Goal: Task Accomplishment & Management: Manage account settings

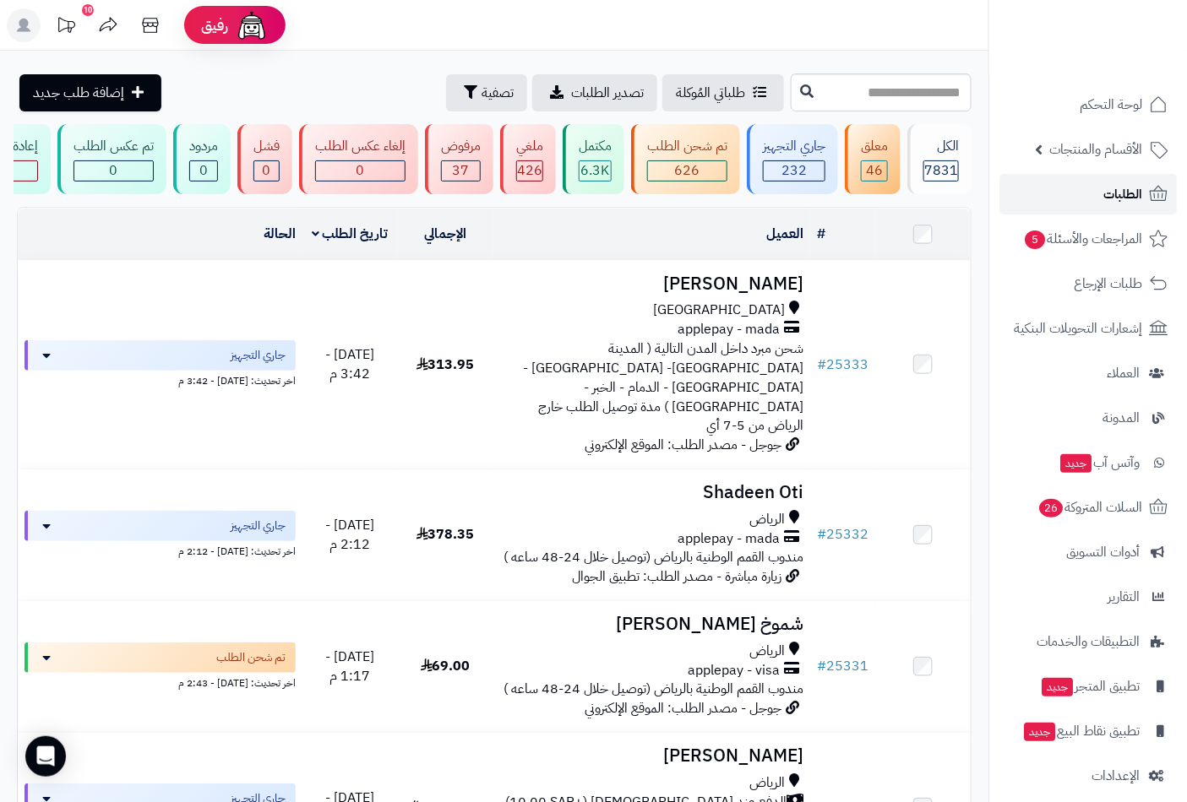
click at [1120, 209] on link "الطلبات" at bounding box center [1087, 194] width 177 height 41
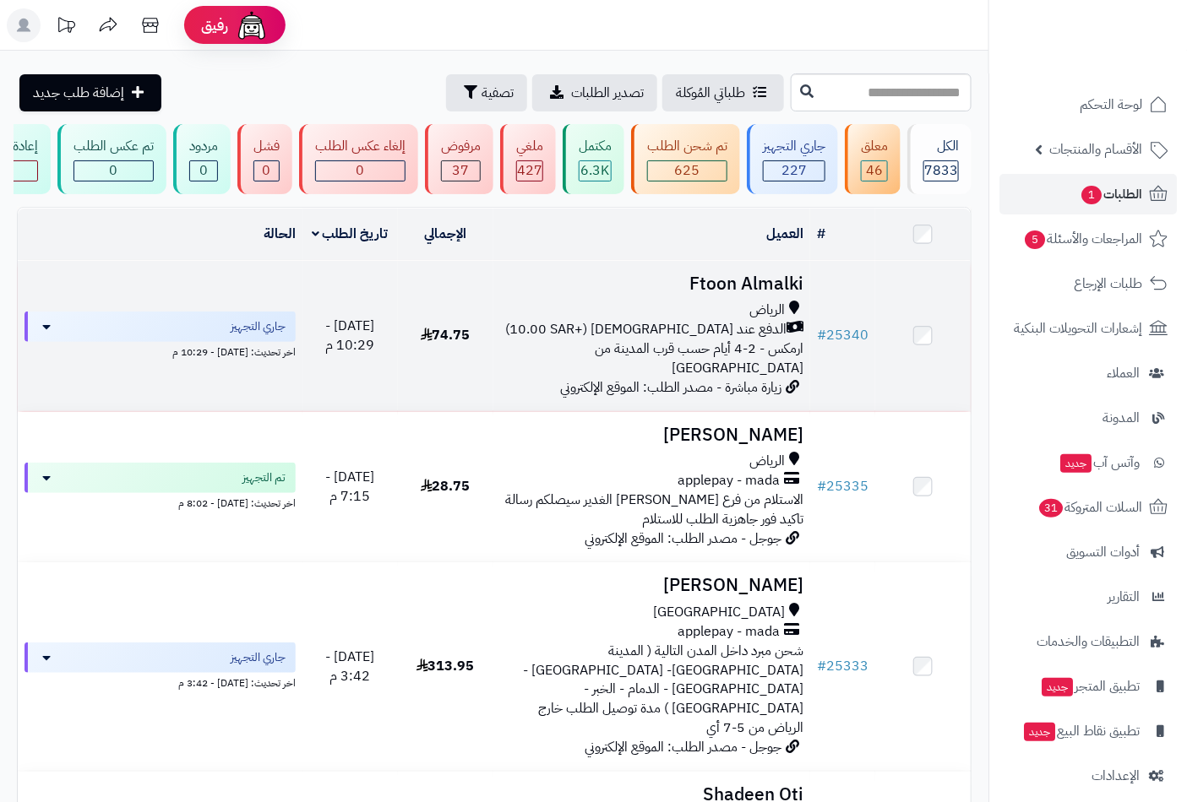
click at [731, 294] on h3 "Ftoon Almalki" at bounding box center [652, 283] width 304 height 19
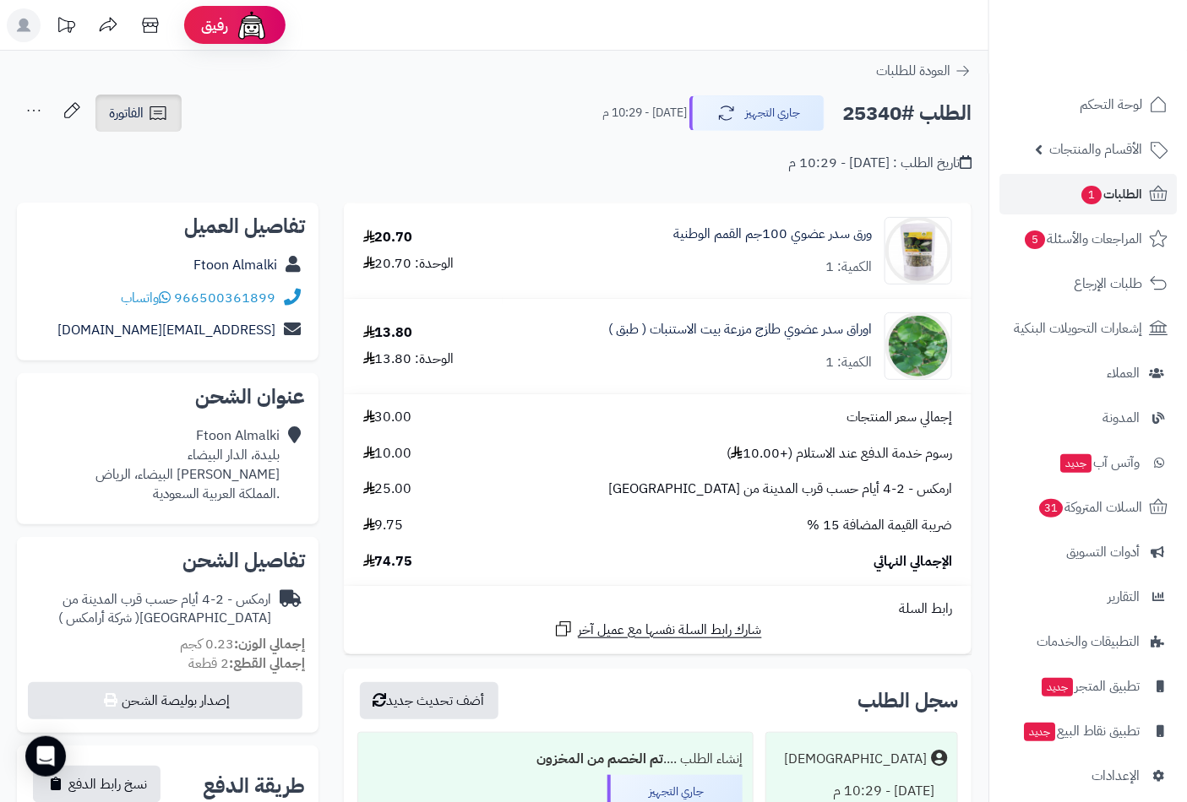
click at [122, 121] on span "الفاتورة" at bounding box center [126, 113] width 35 height 20
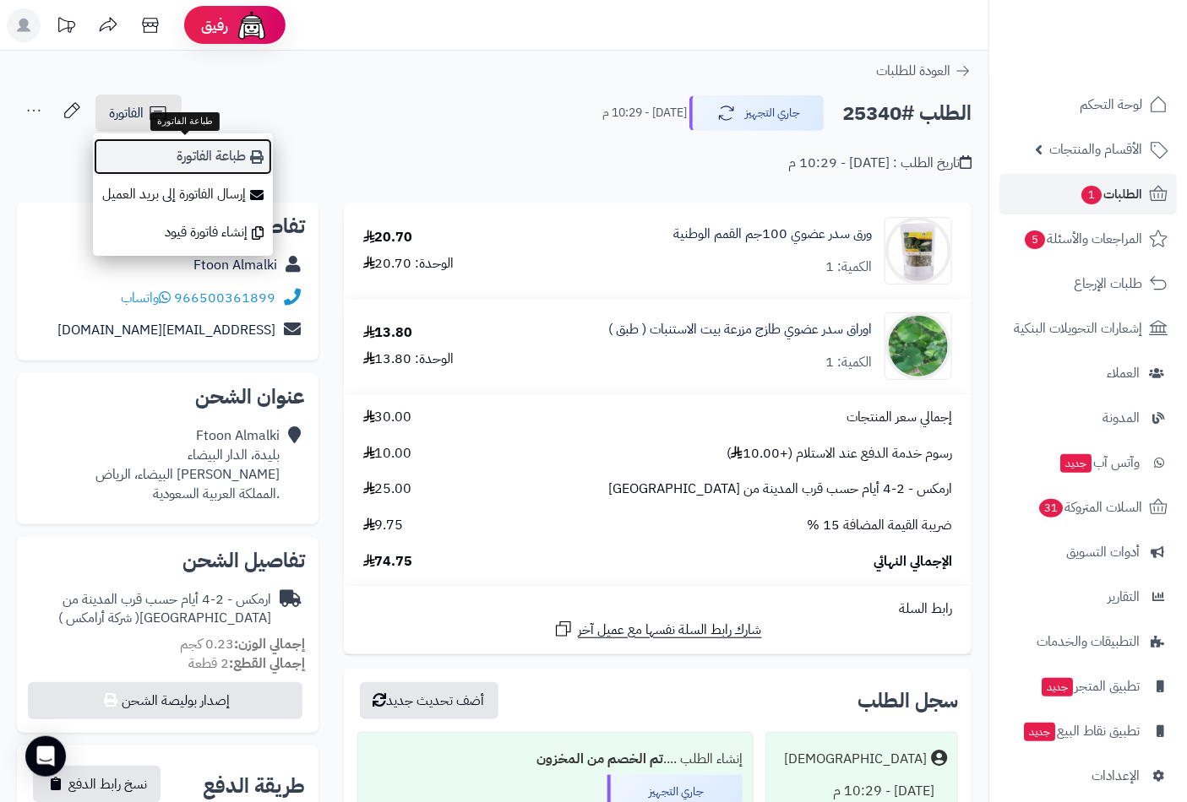
click at [199, 160] on link "طباعة الفاتورة" at bounding box center [183, 157] width 180 height 38
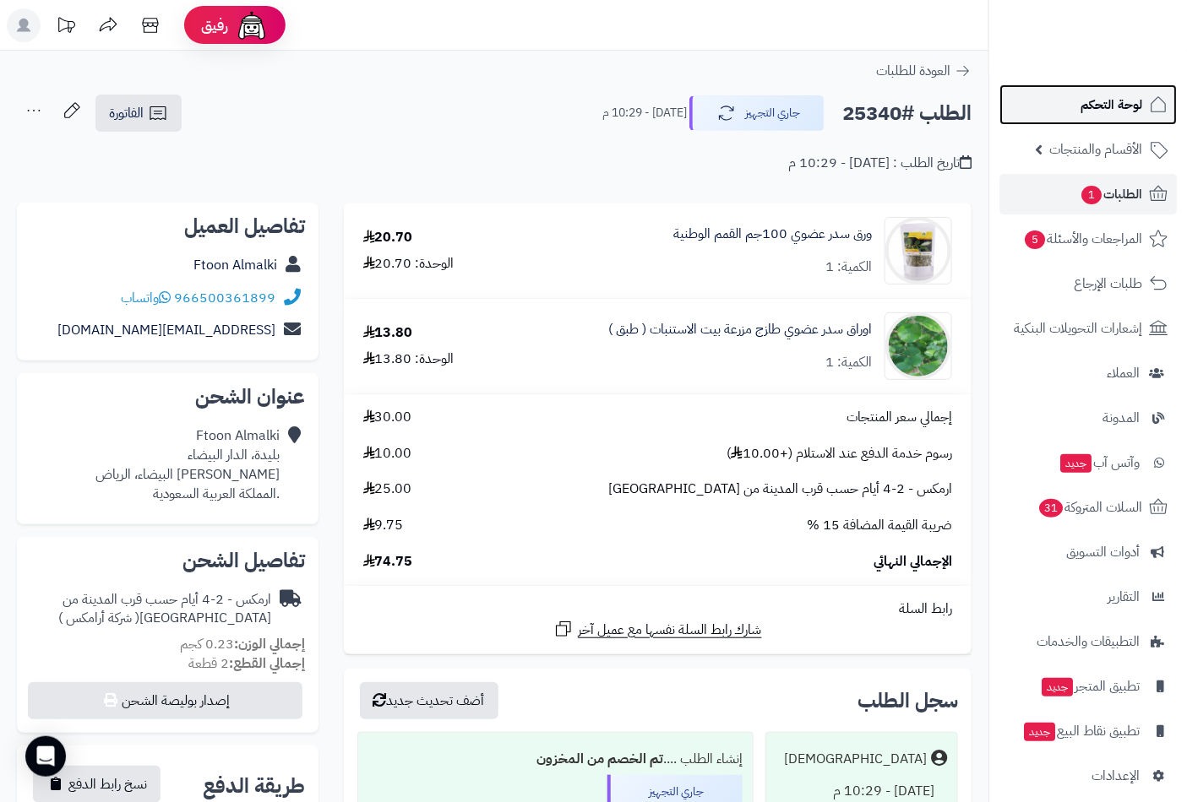
click at [1116, 112] on span "لوحة التحكم" at bounding box center [1111, 105] width 62 height 24
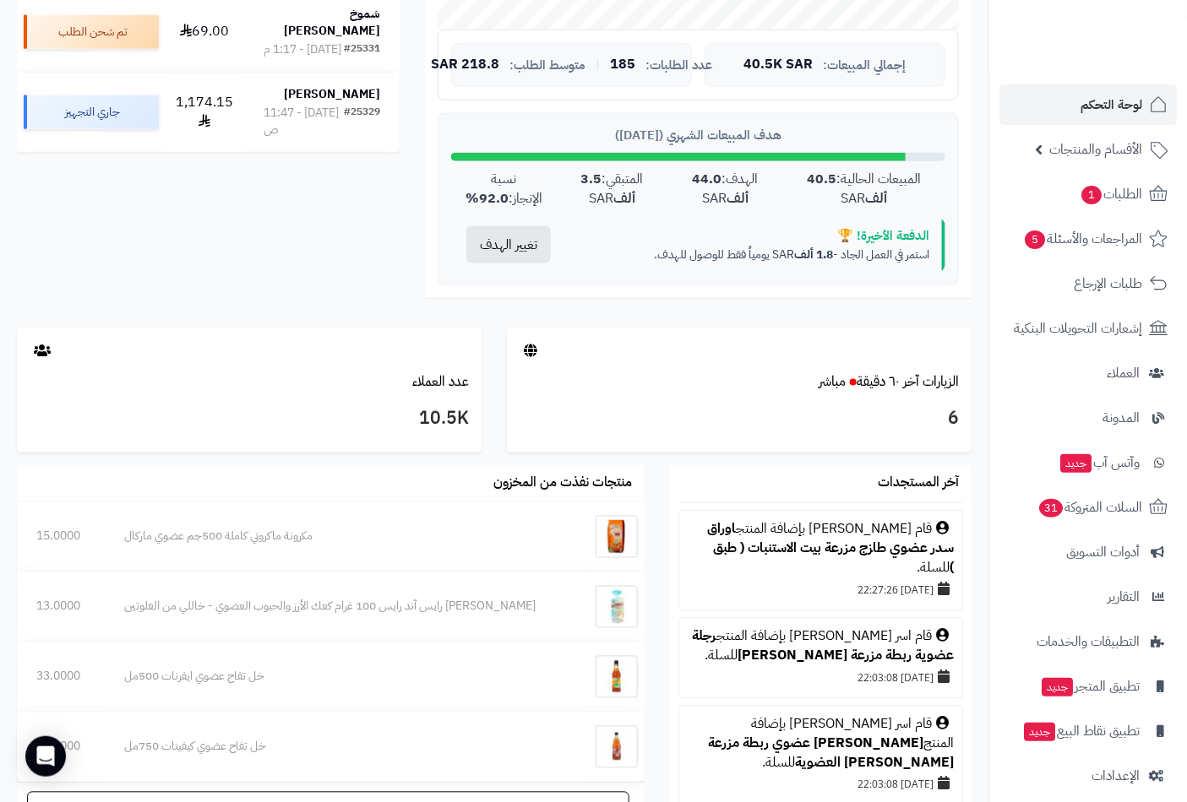
scroll to position [156, 0]
